Goal: Information Seeking & Learning: Learn about a topic

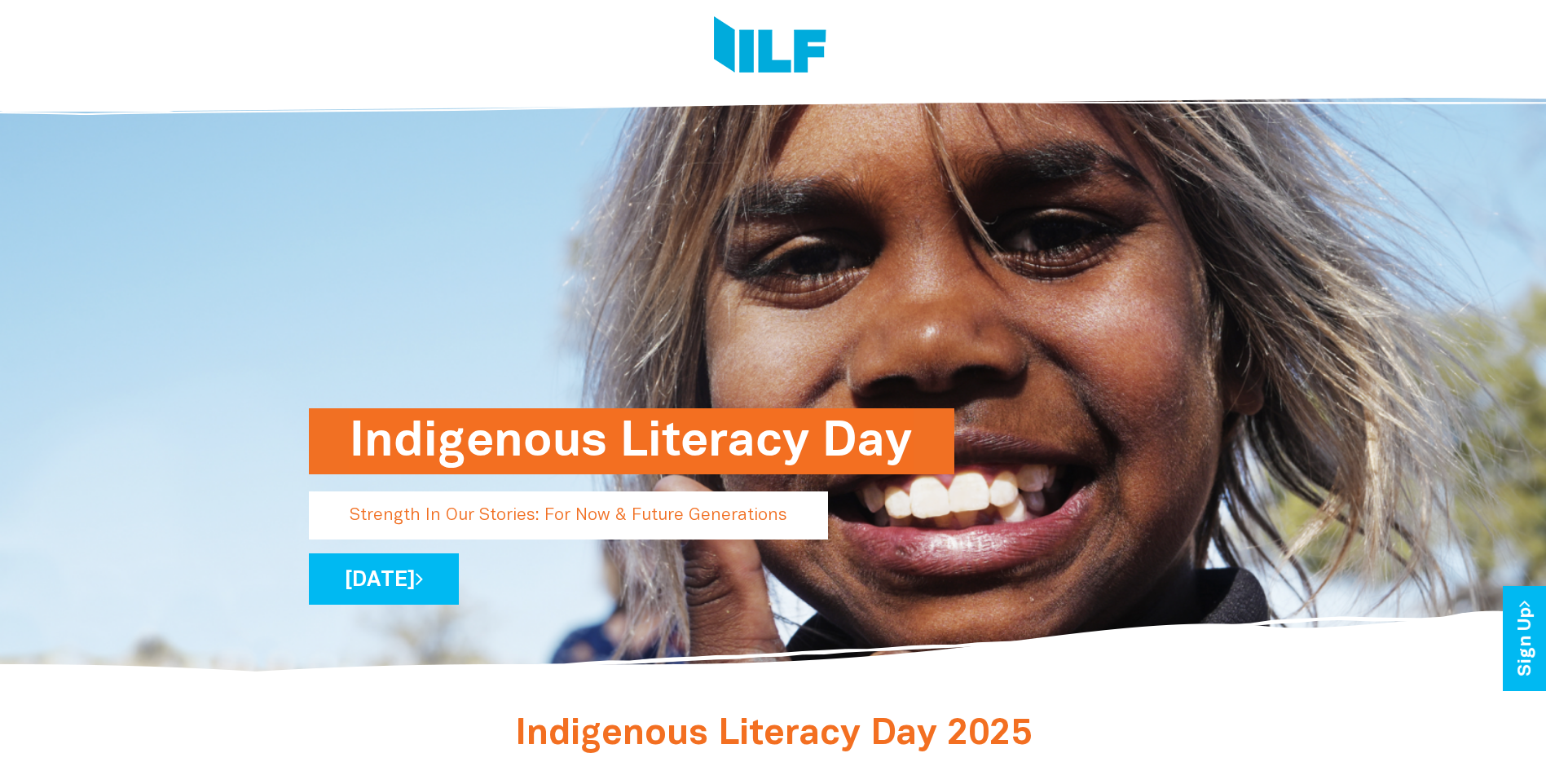
click at [1248, 301] on div "Indigenous Literacy Day Strength In Our Stories: For Now & Future Generations W…" at bounding box center [773, 376] width 953 height 600
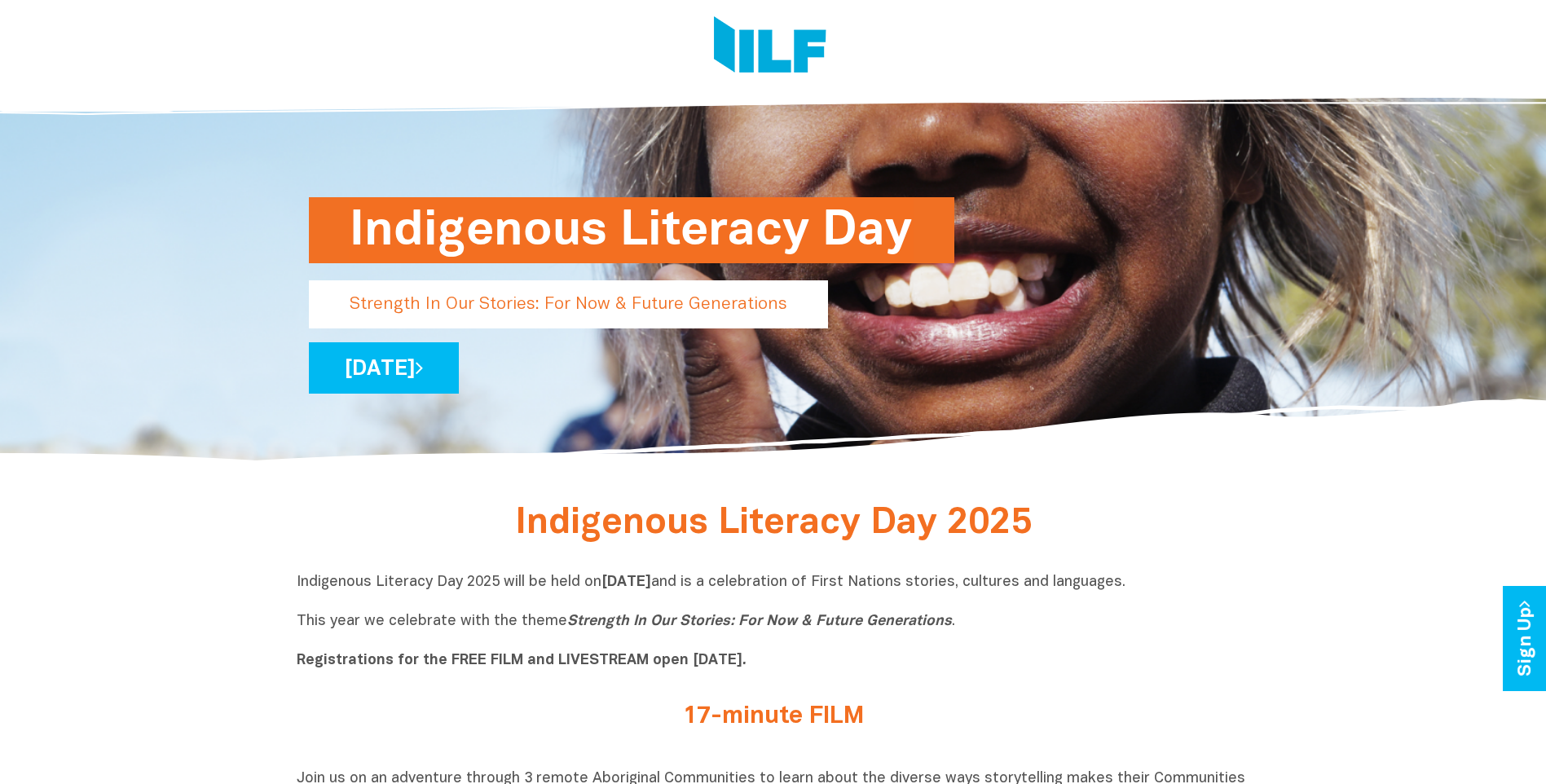
scroll to position [489, 0]
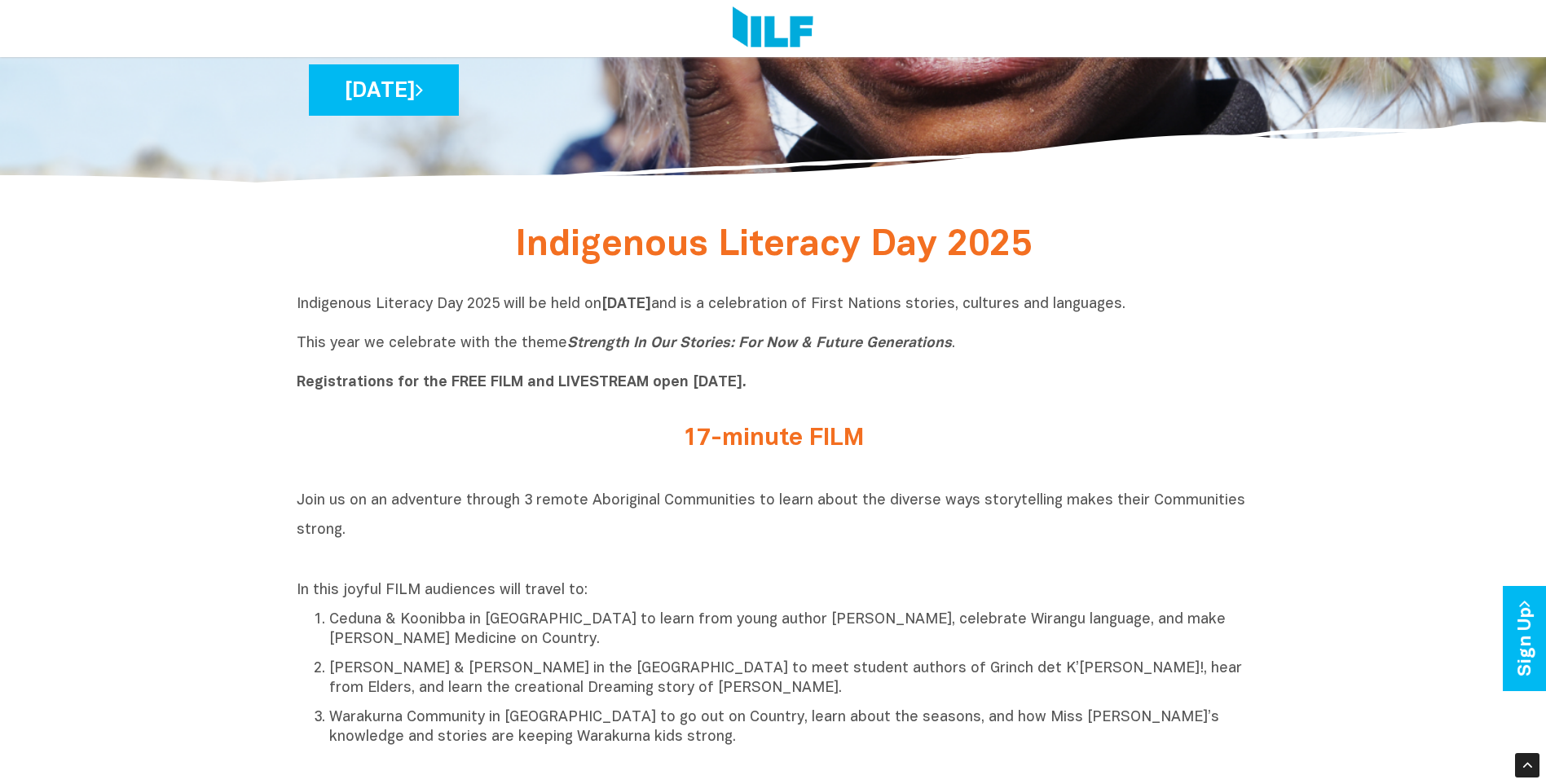
click at [1059, 578] on div "Join us on an adventure through 3 remote Aboriginal Communities to learn about …" at bounding box center [773, 616] width 953 height 262
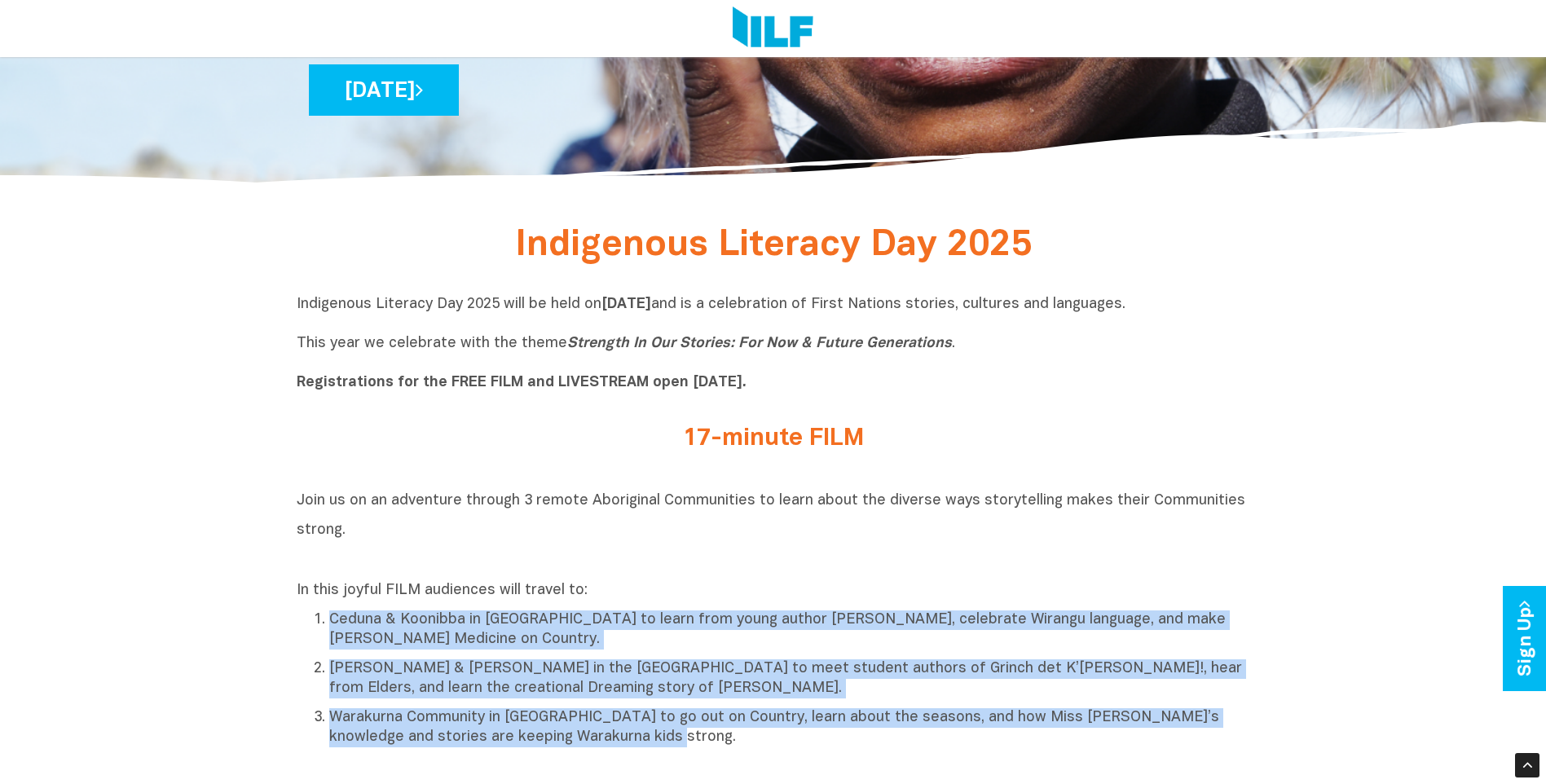
drag, startPoint x: 930, startPoint y: 600, endPoint x: 1005, endPoint y: 739, distance: 157.9
click at [1005, 739] on div "In this joyful FILM audiences will travel to: Ceduna & Koonibba in South Austra…" at bounding box center [773, 664] width 953 height 167
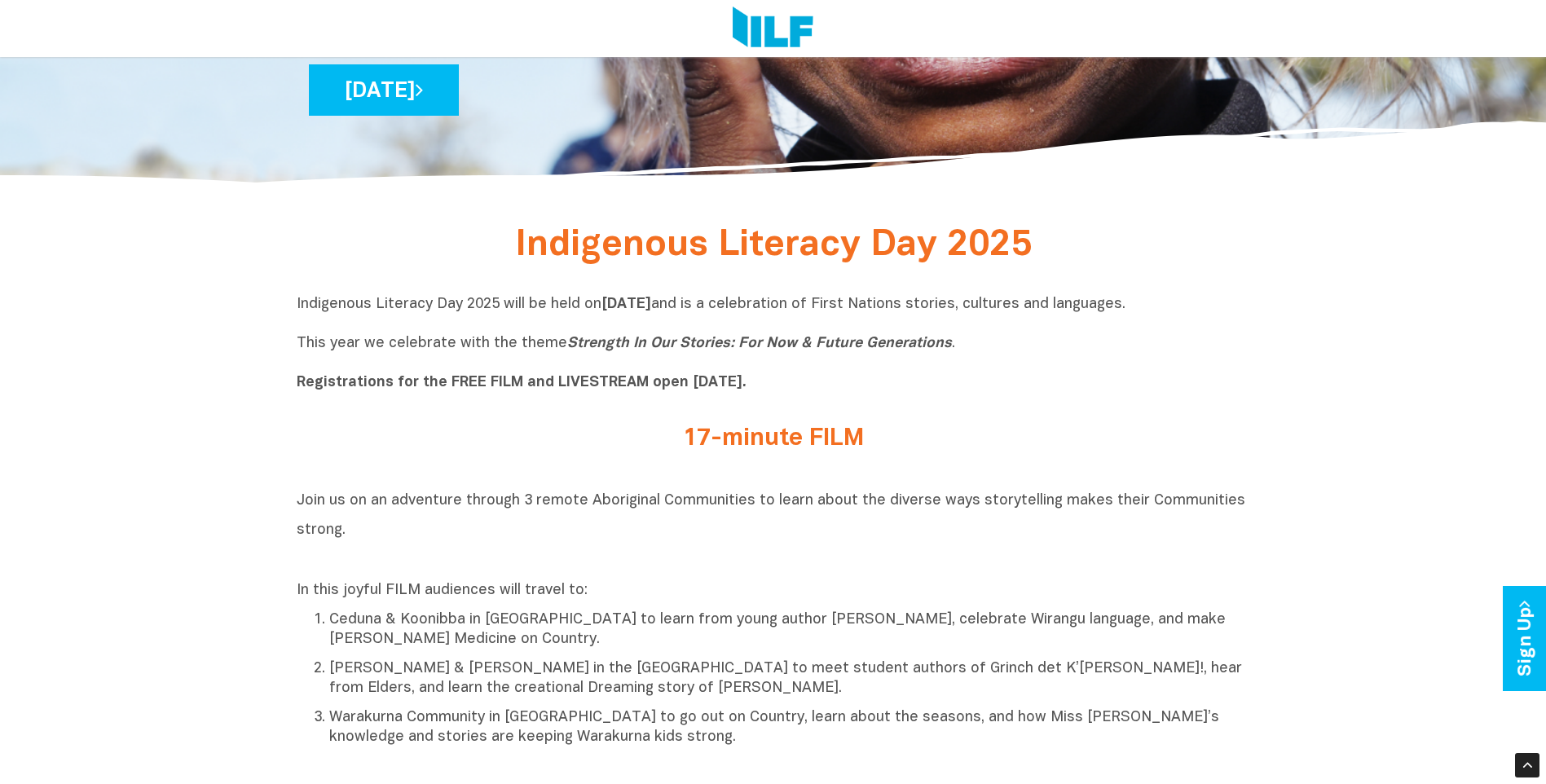
click at [670, 365] on p "Indigenous Literacy Day 2025 will be held on Wednesday 3 September and is a cel…" at bounding box center [773, 344] width 953 height 98
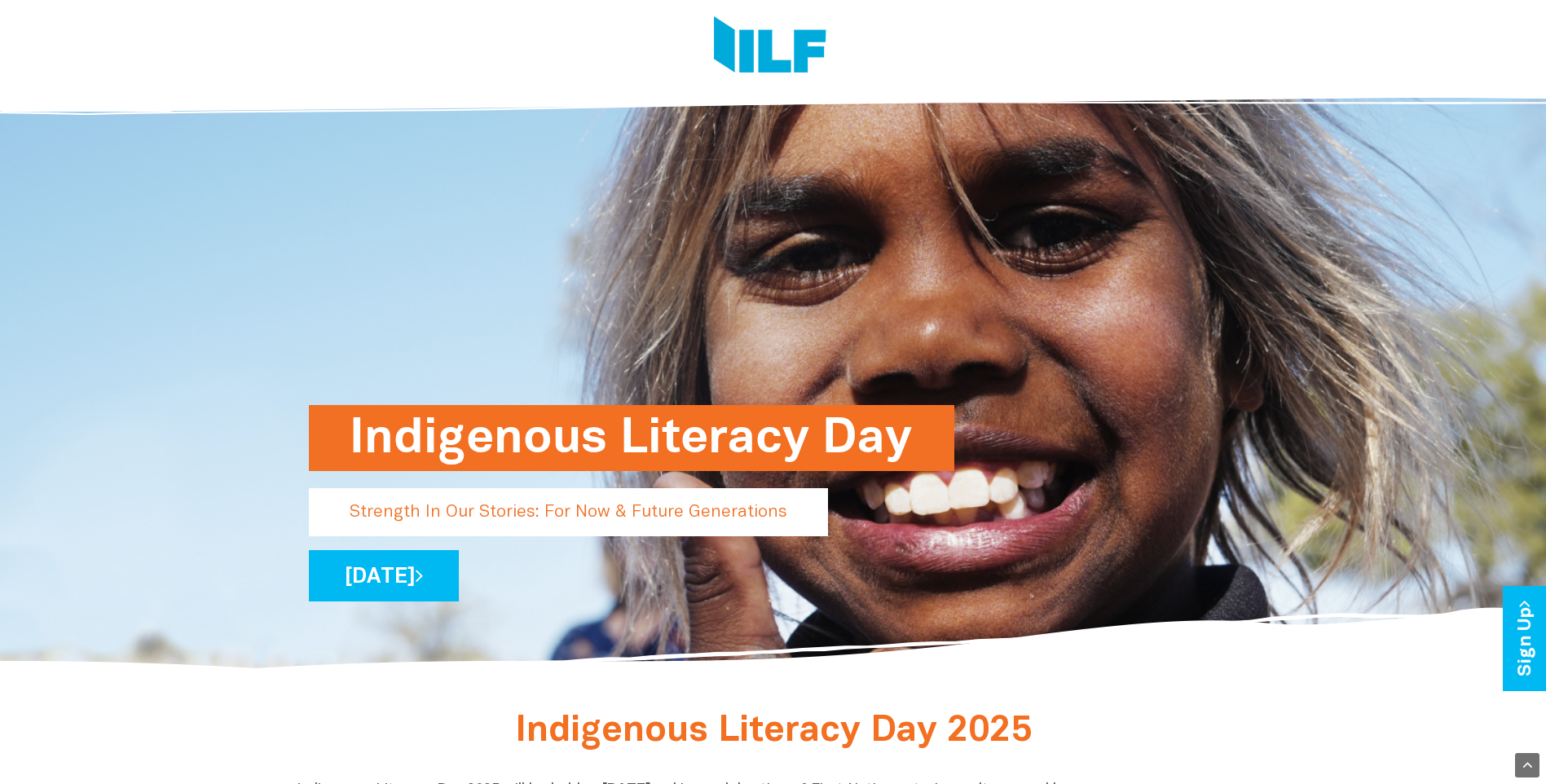
scroll to position [0, 0]
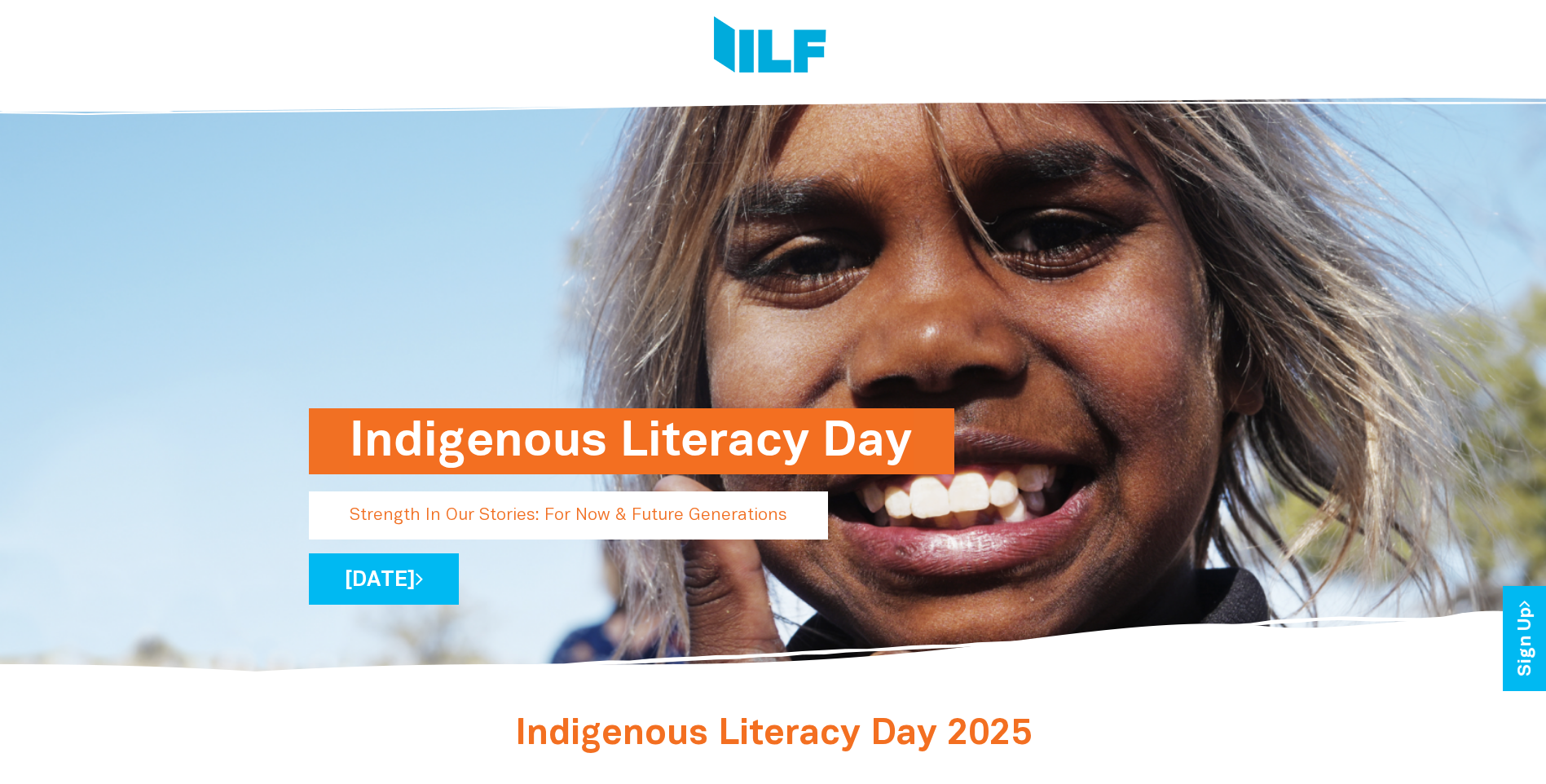
click at [477, 517] on p "Strength In Our Stories: For Now & Future Generations" at bounding box center [568, 515] width 519 height 48
click at [458, 577] on link "[DATE]" at bounding box center [383, 578] width 150 height 52
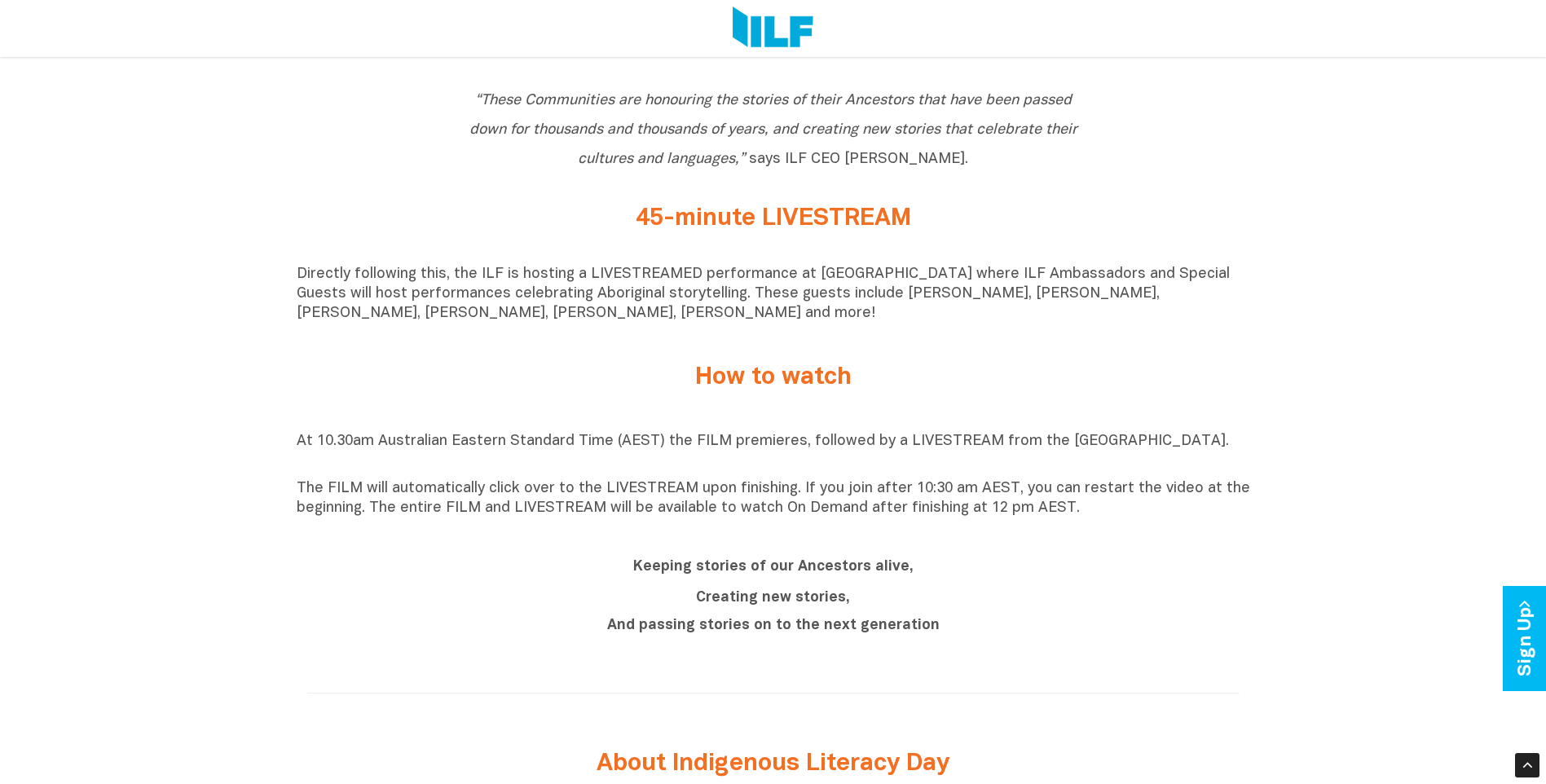
scroll to position [1185, 0]
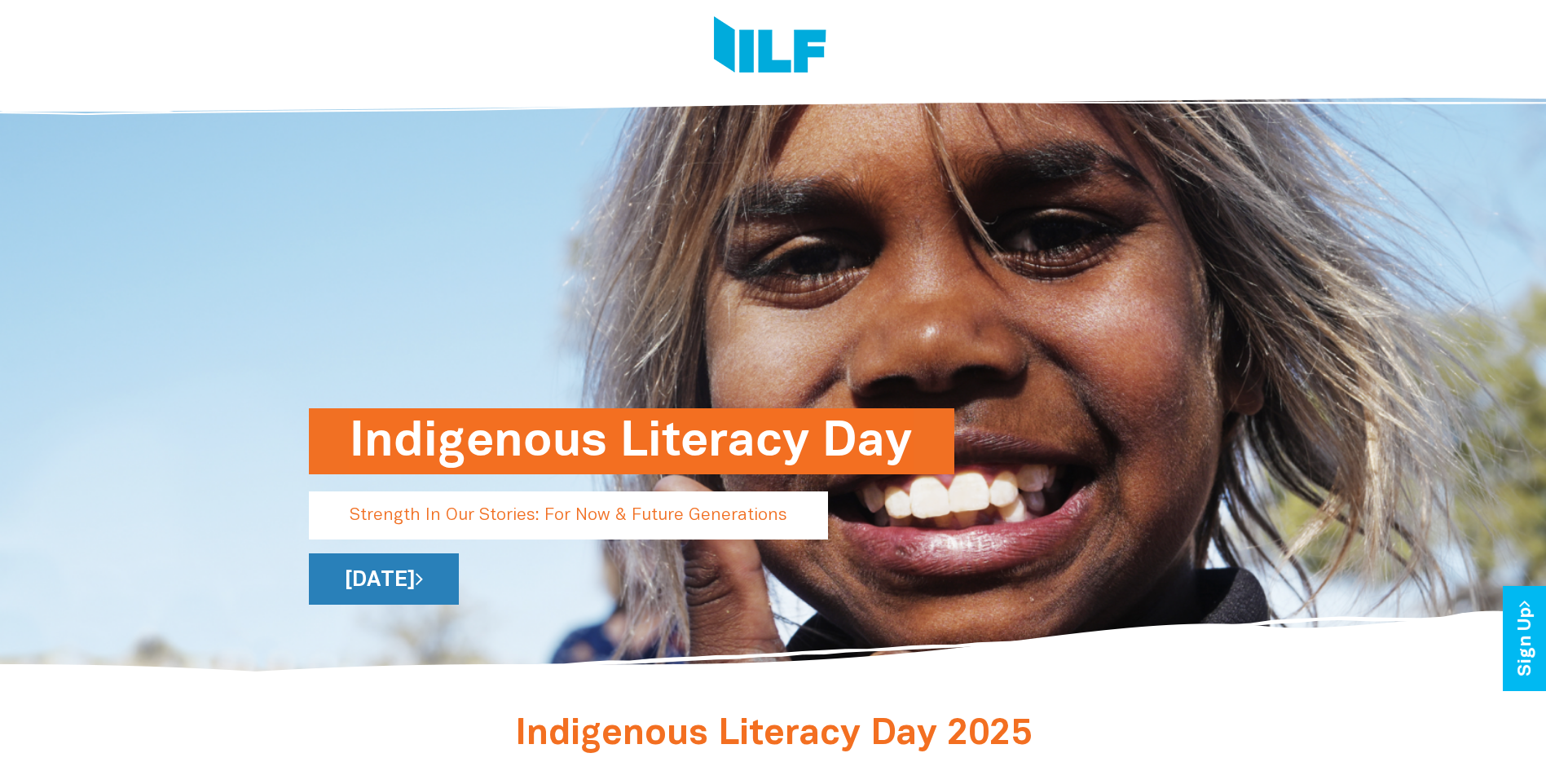
click at [458, 586] on link "[DATE]" at bounding box center [383, 578] width 150 height 52
